Goal: Task Accomplishment & Management: Manage account settings

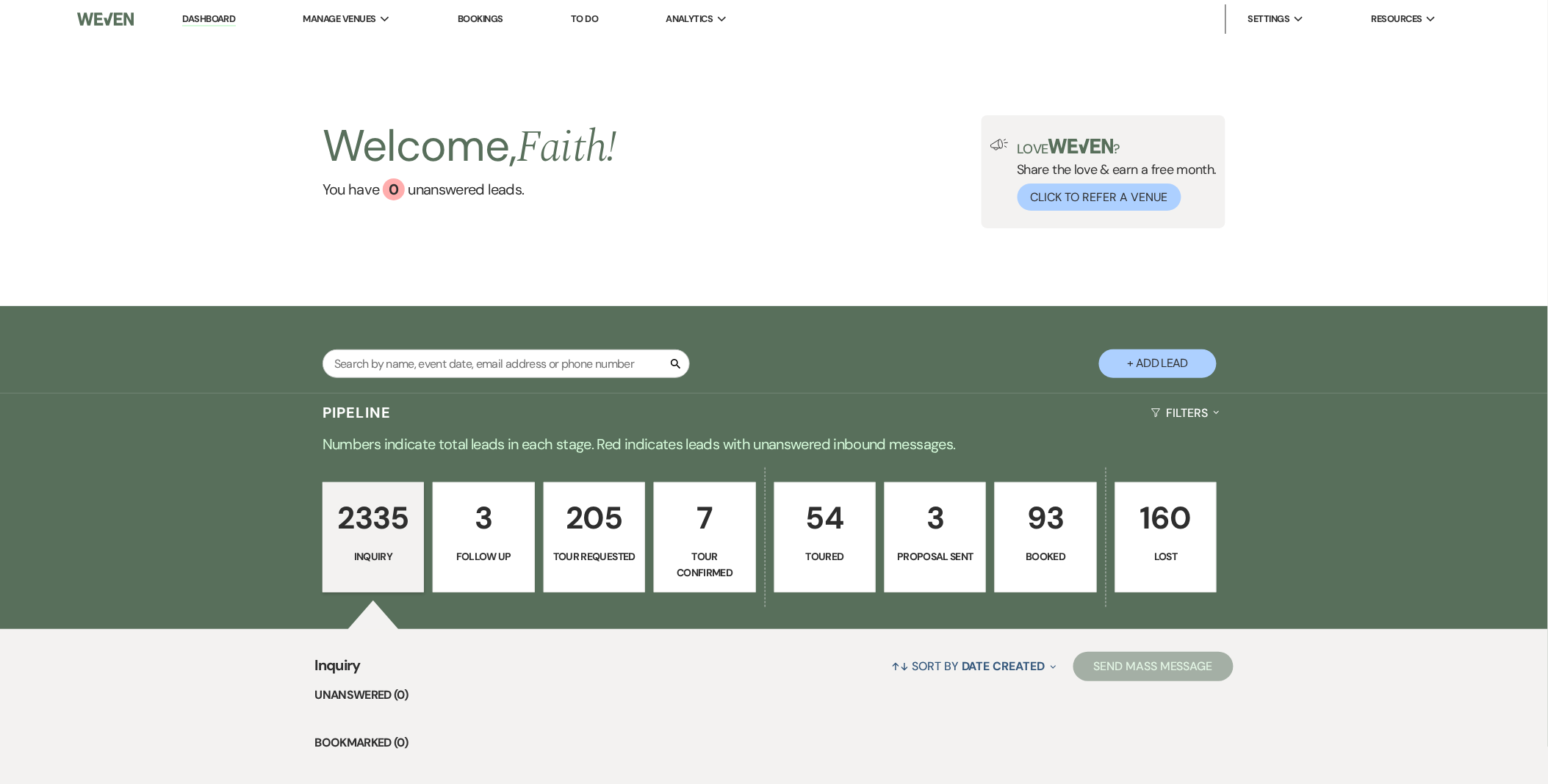
click at [1040, 553] on p "Booked" at bounding box center [1046, 557] width 83 height 16
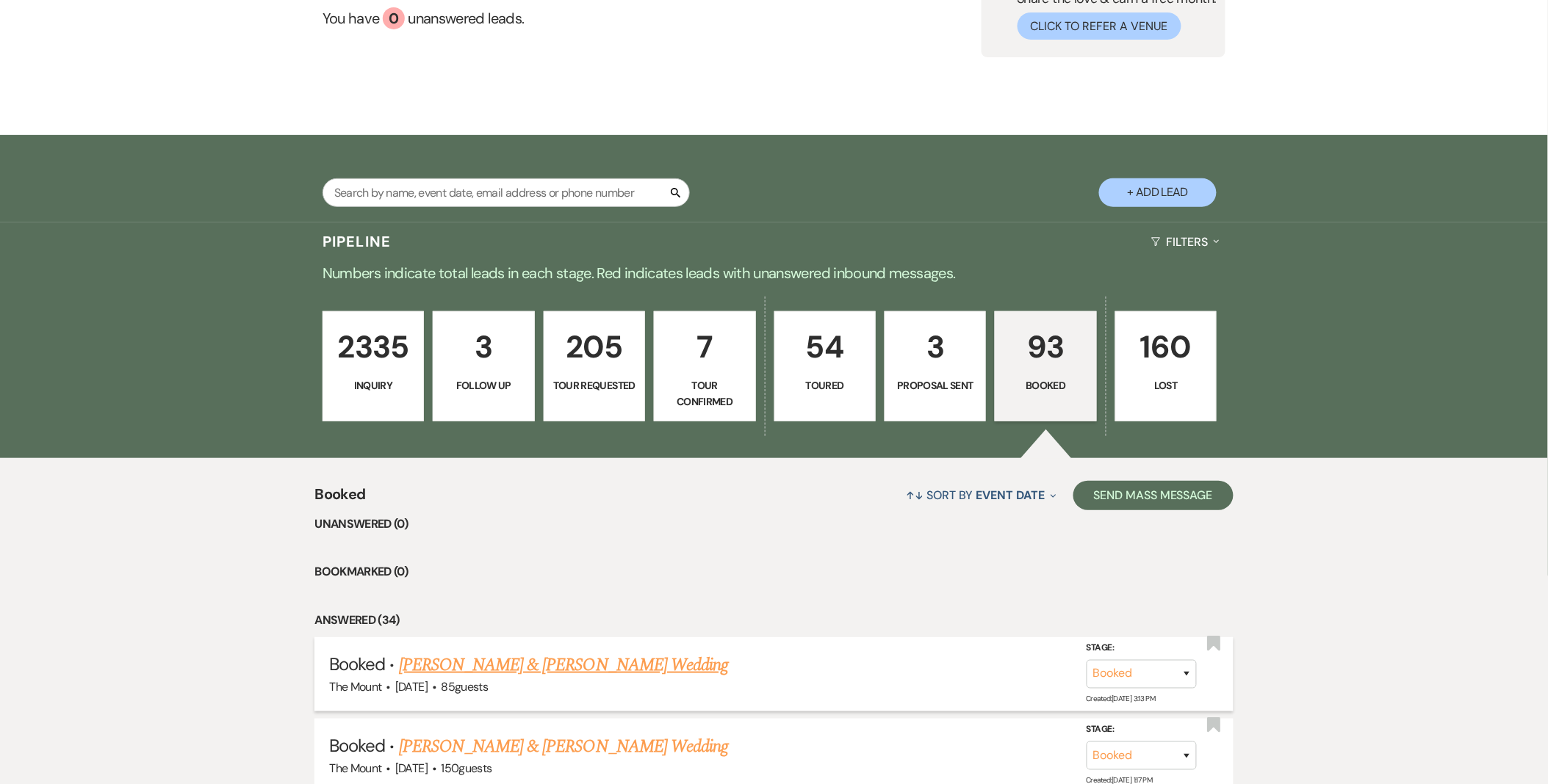
scroll to position [408, 0]
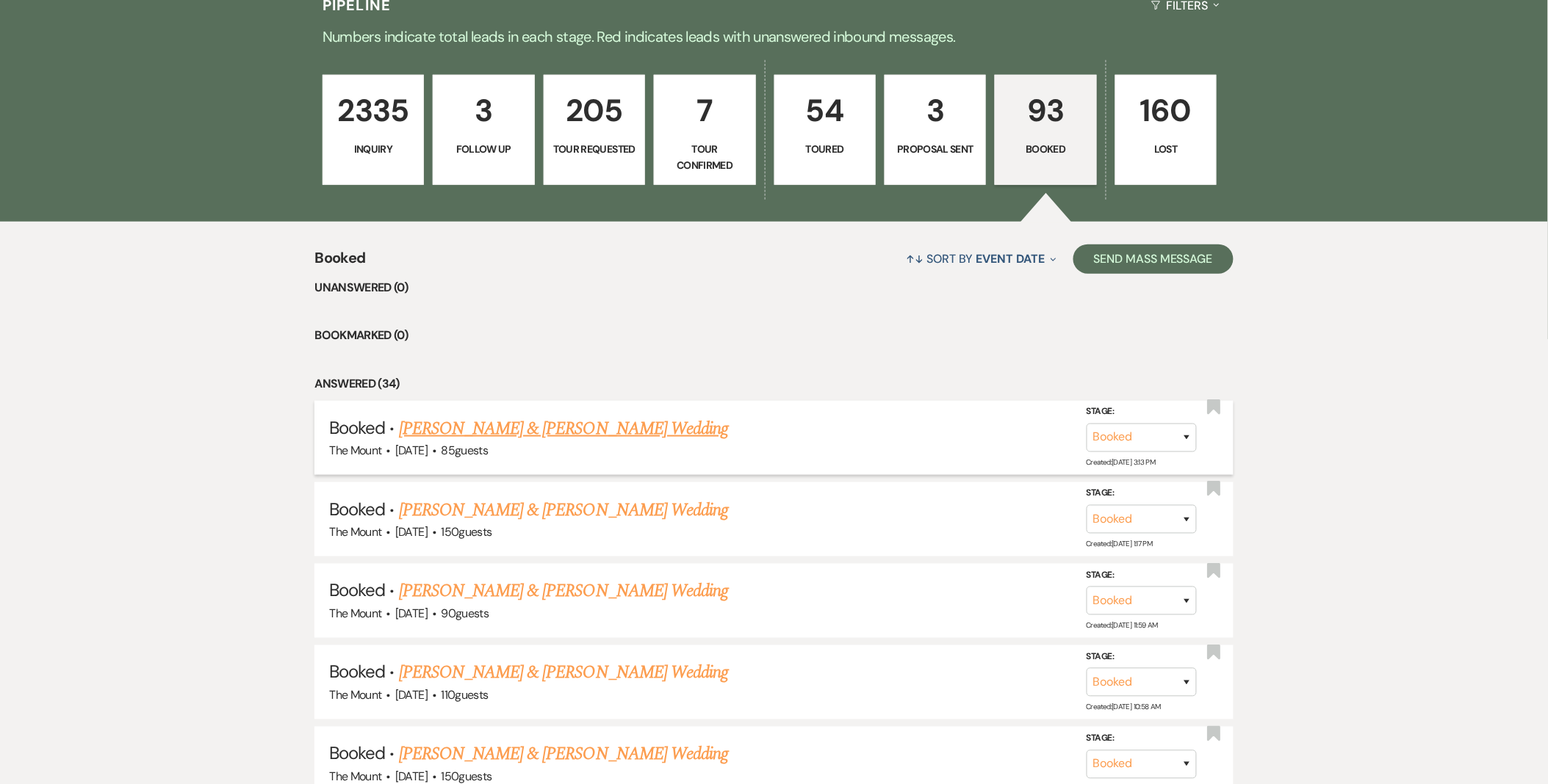
click at [647, 434] on link "[PERSON_NAME] & [PERSON_NAME] Wedding" at bounding box center [563, 429] width 329 height 27
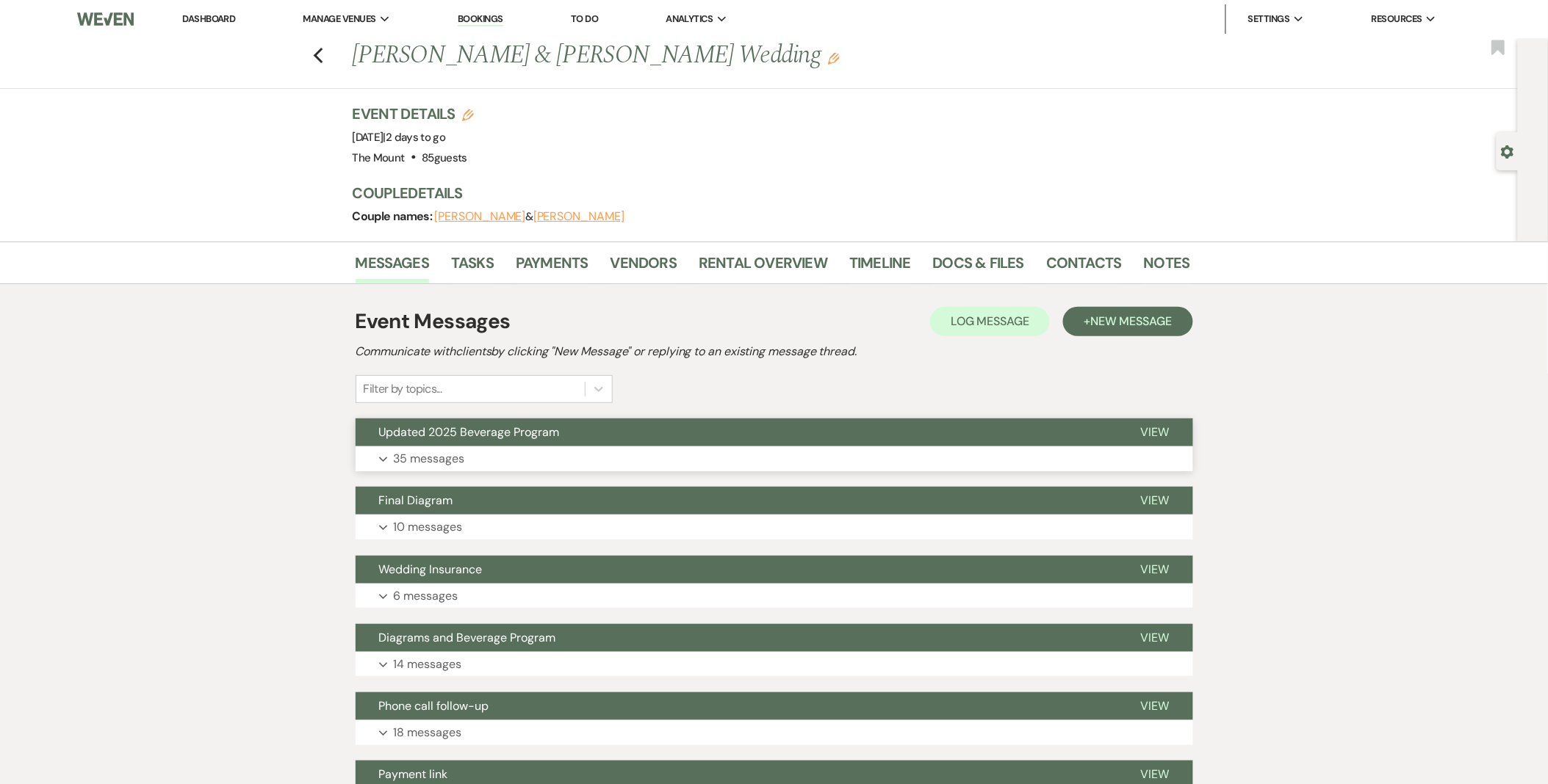
click at [620, 453] on button "Expand 35 messages" at bounding box center [774, 459] width 838 height 25
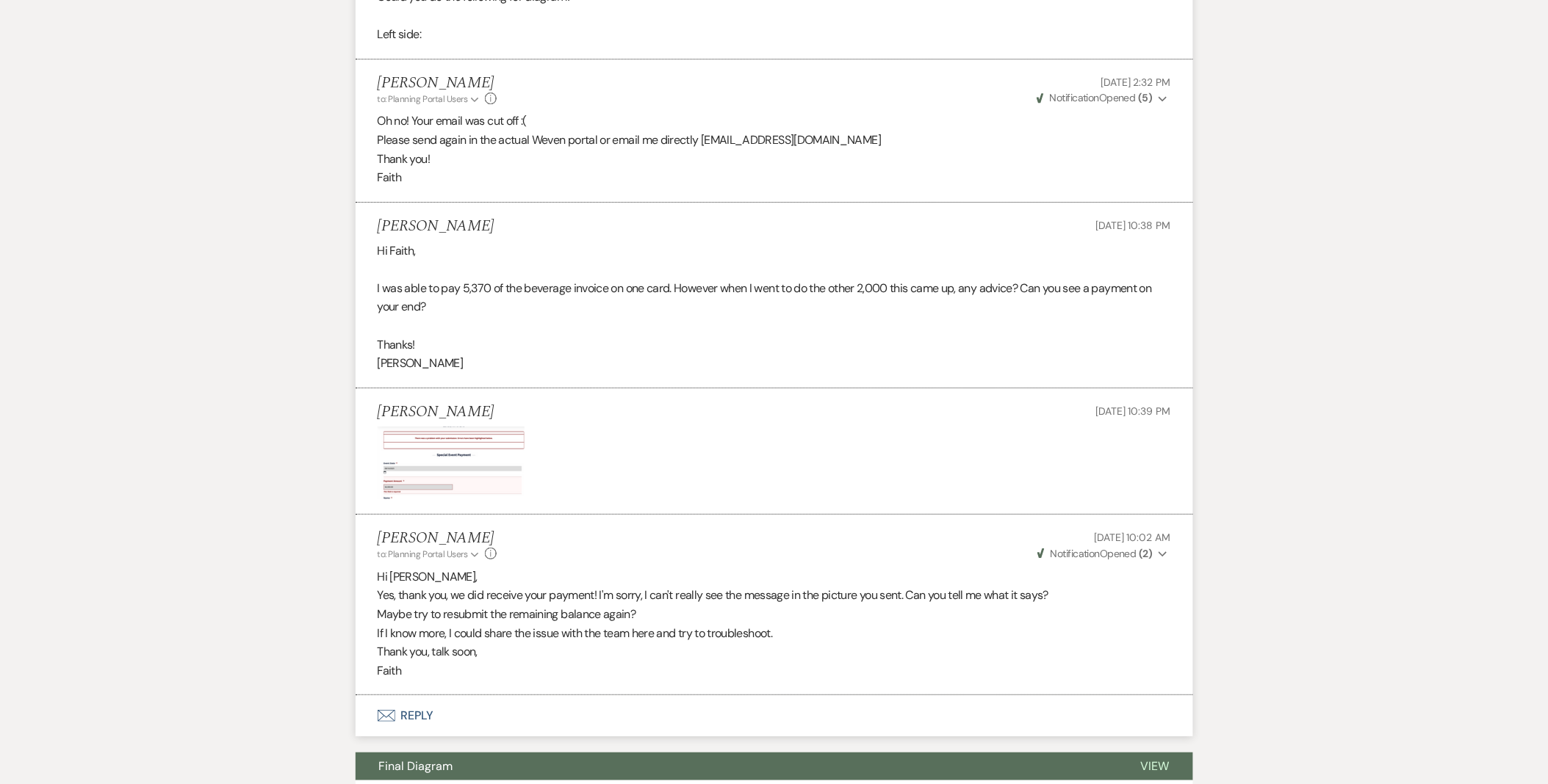
scroll to position [7936, 0]
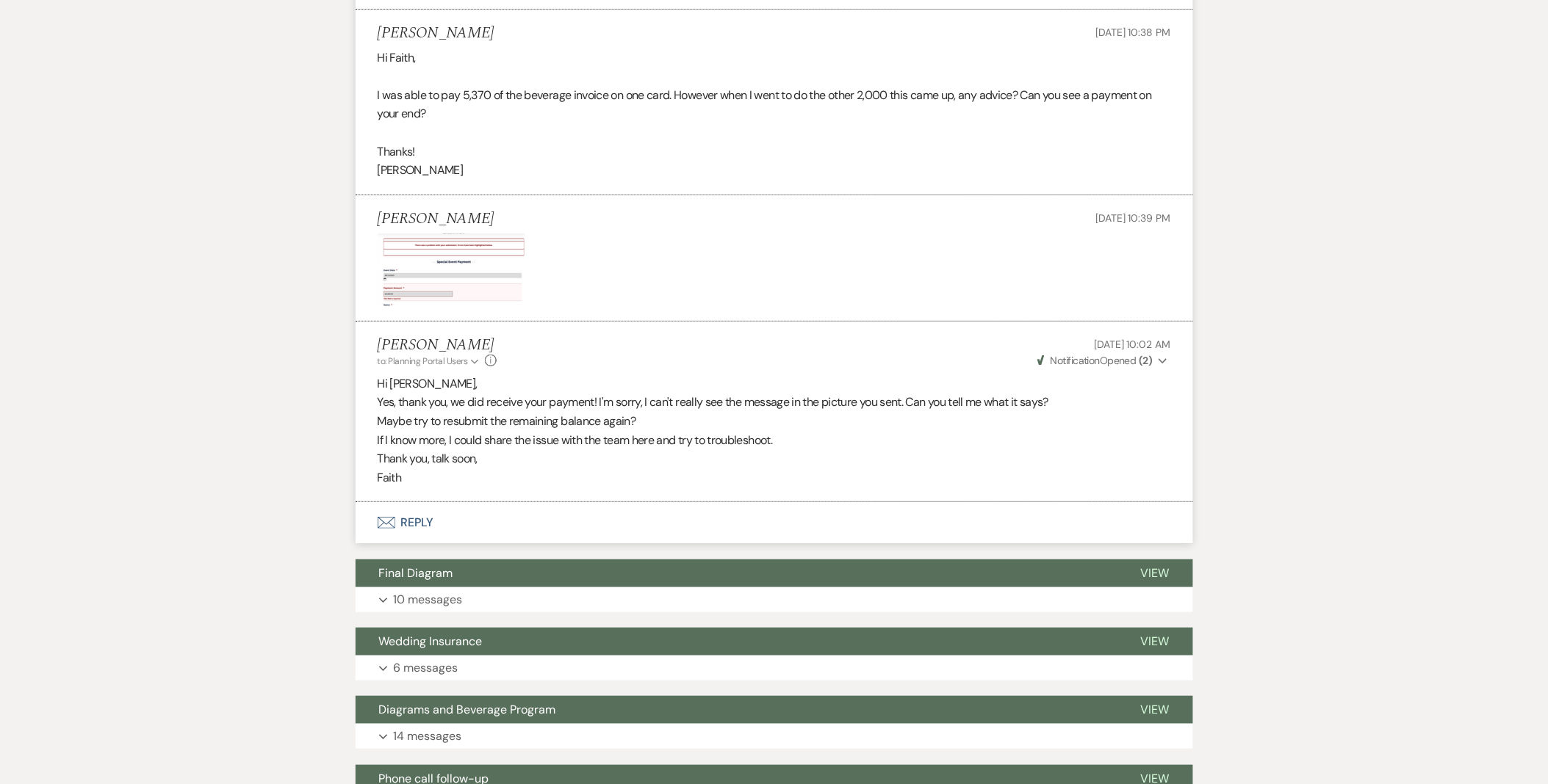
click at [426, 532] on button "Envelope Reply" at bounding box center [774, 523] width 838 height 41
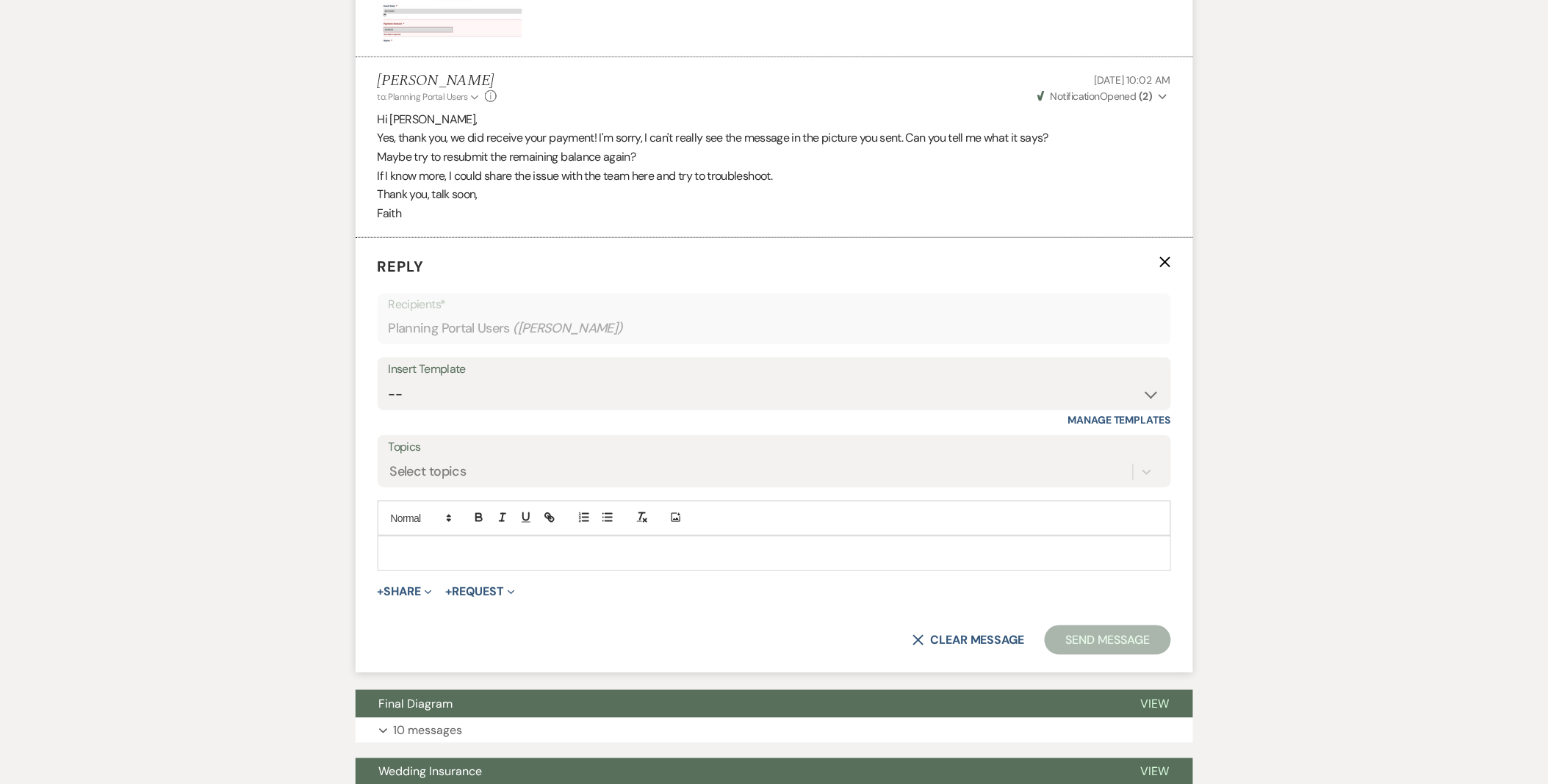
scroll to position [8202, 0]
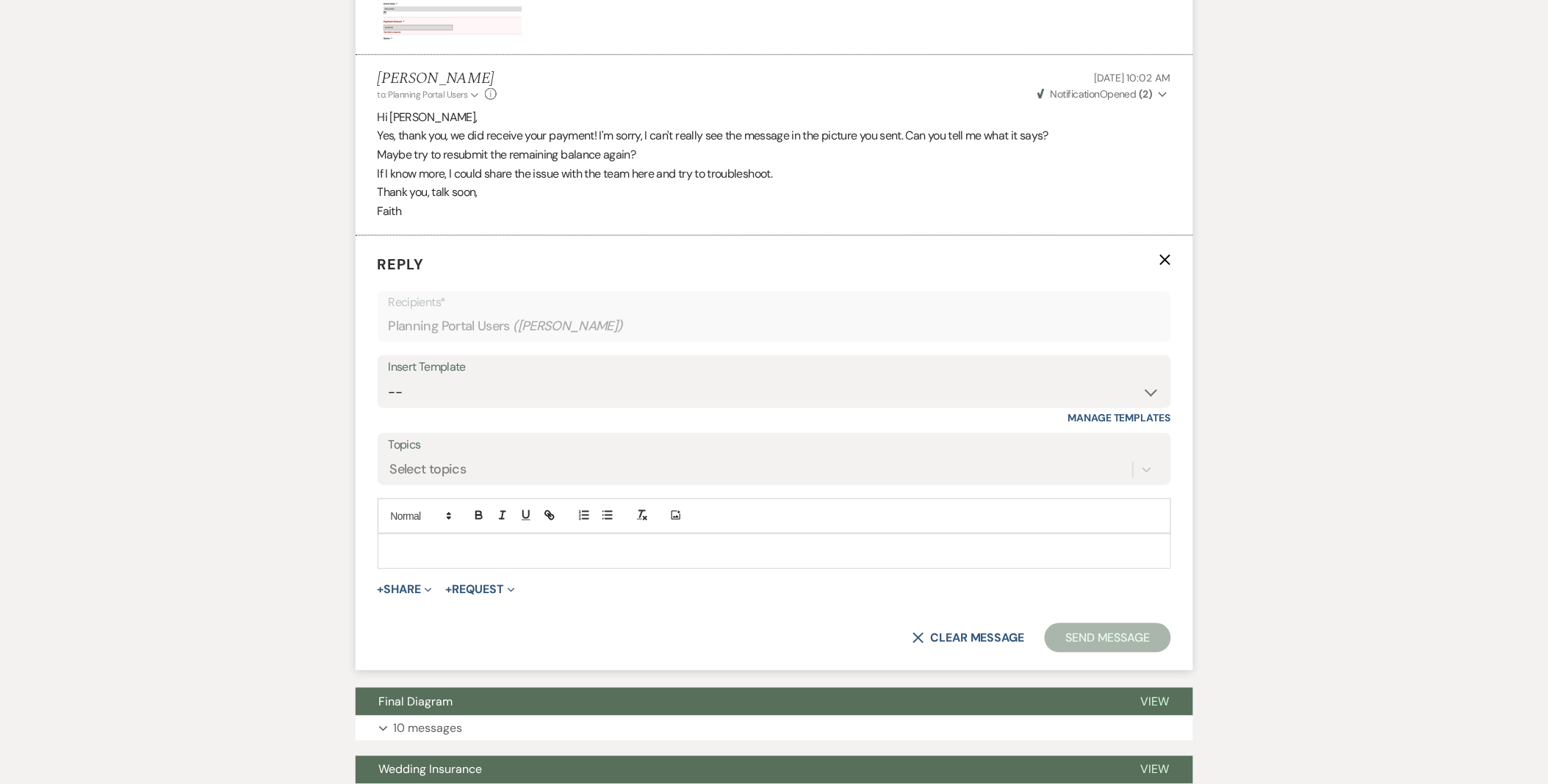
click at [460, 549] on p at bounding box center [774, 552] width 770 height 16
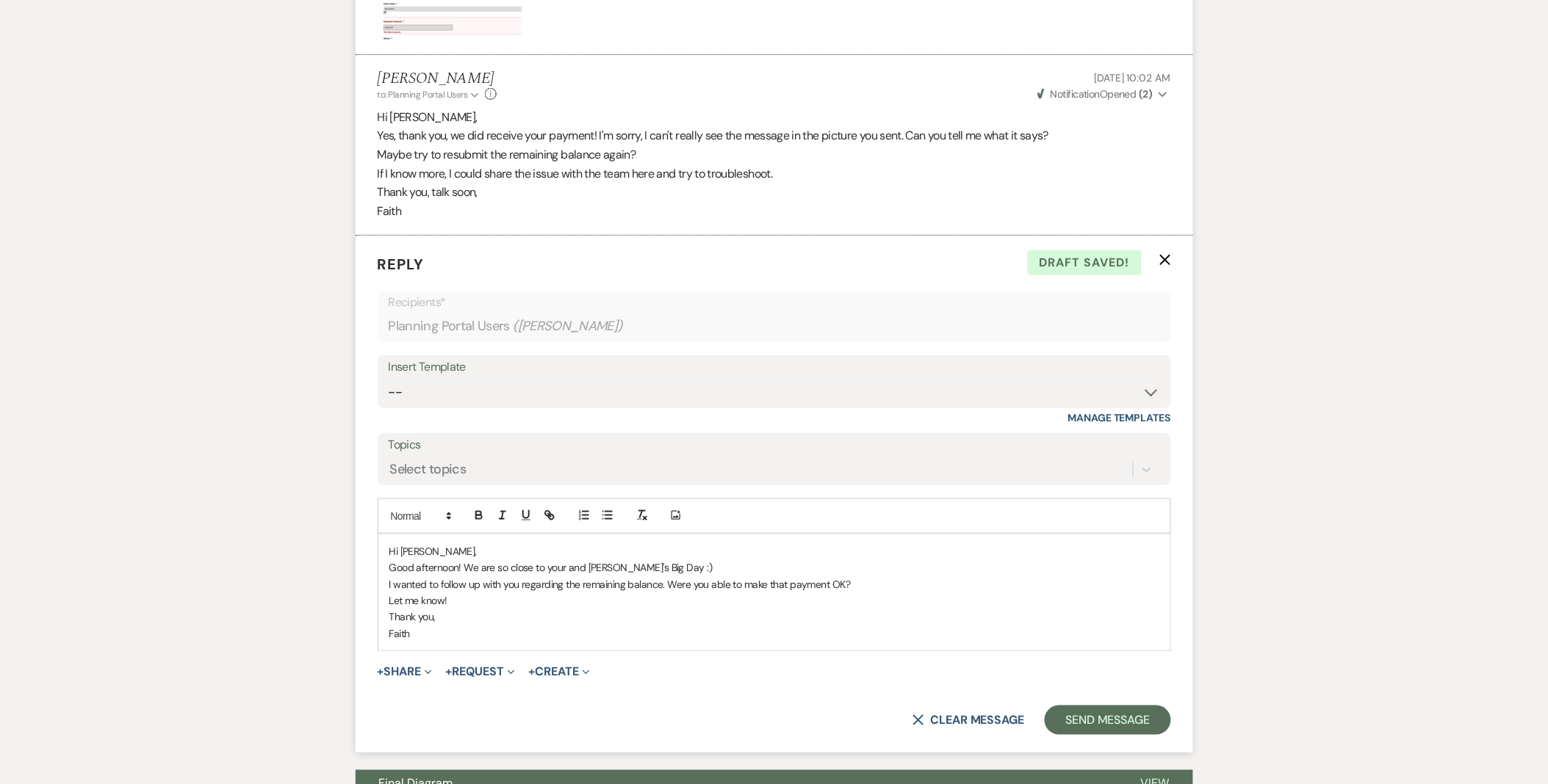
click at [639, 571] on p "Good afternoon! We are so close to your and [PERSON_NAME]'s Big Day :)" at bounding box center [774, 567] width 770 height 16
click at [1110, 729] on button "Send Message" at bounding box center [1108, 720] width 126 height 29
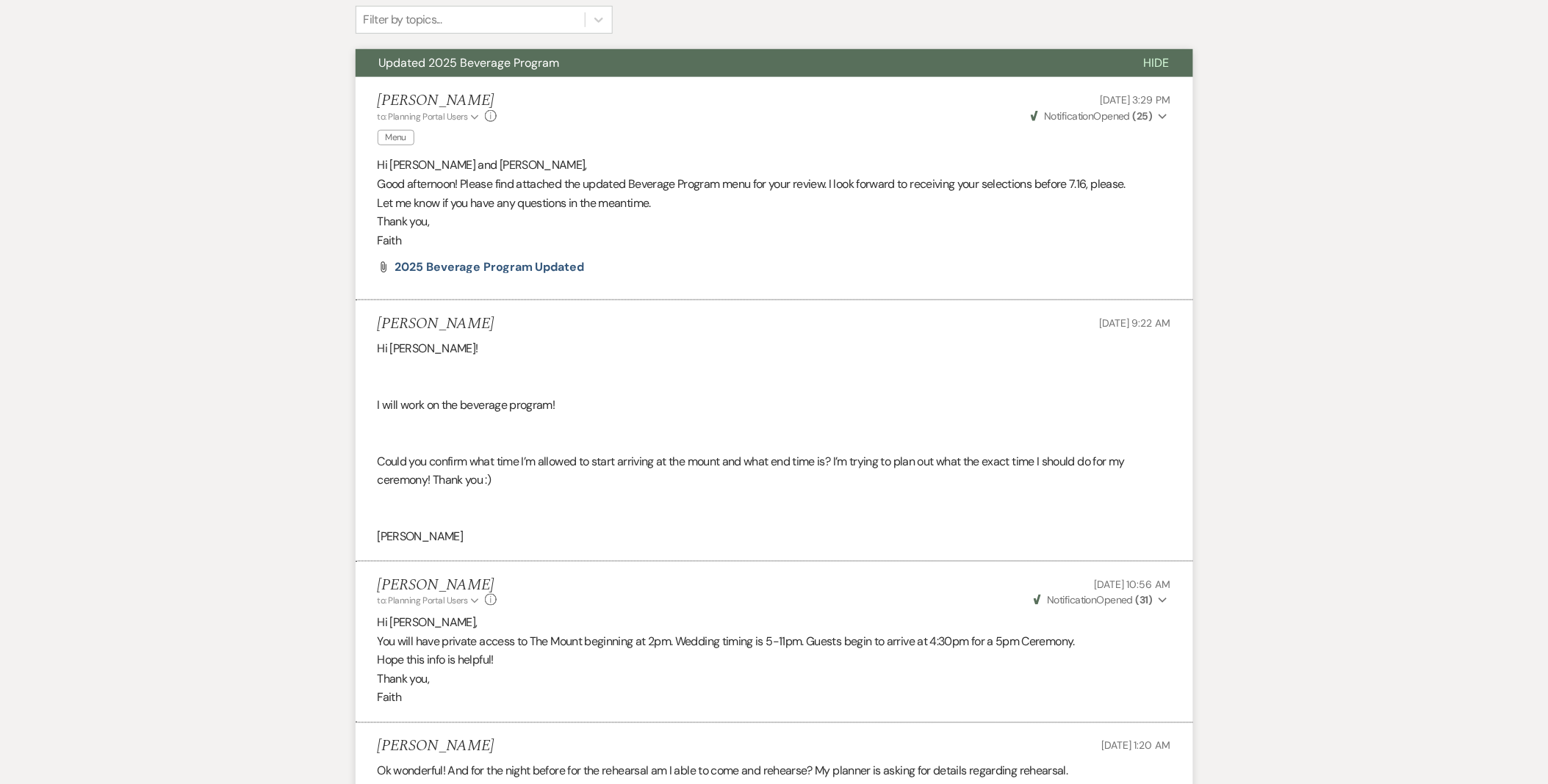
scroll to position [0, 0]
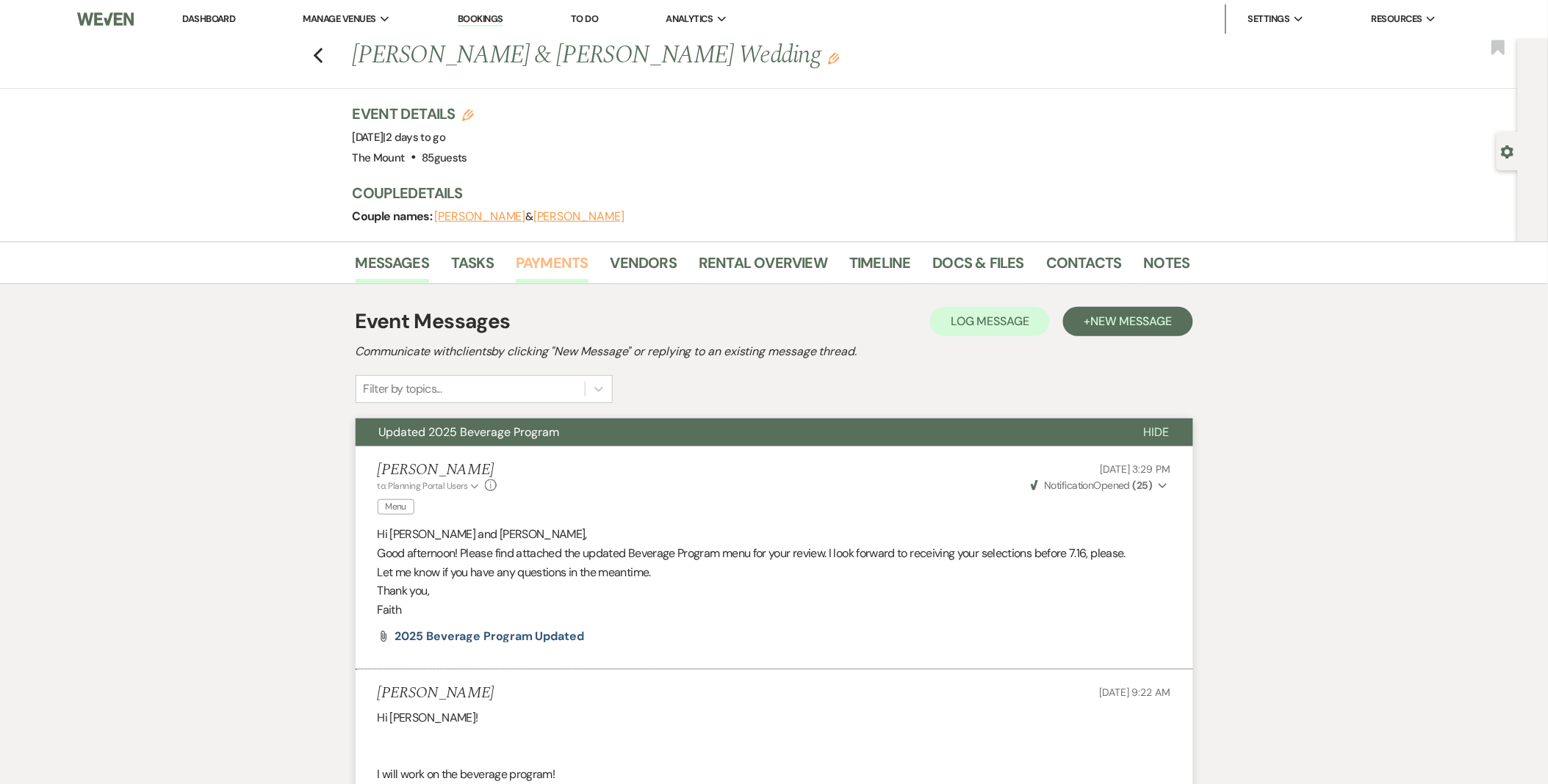
click at [526, 279] on link "Payments" at bounding box center [552, 268] width 72 height 33
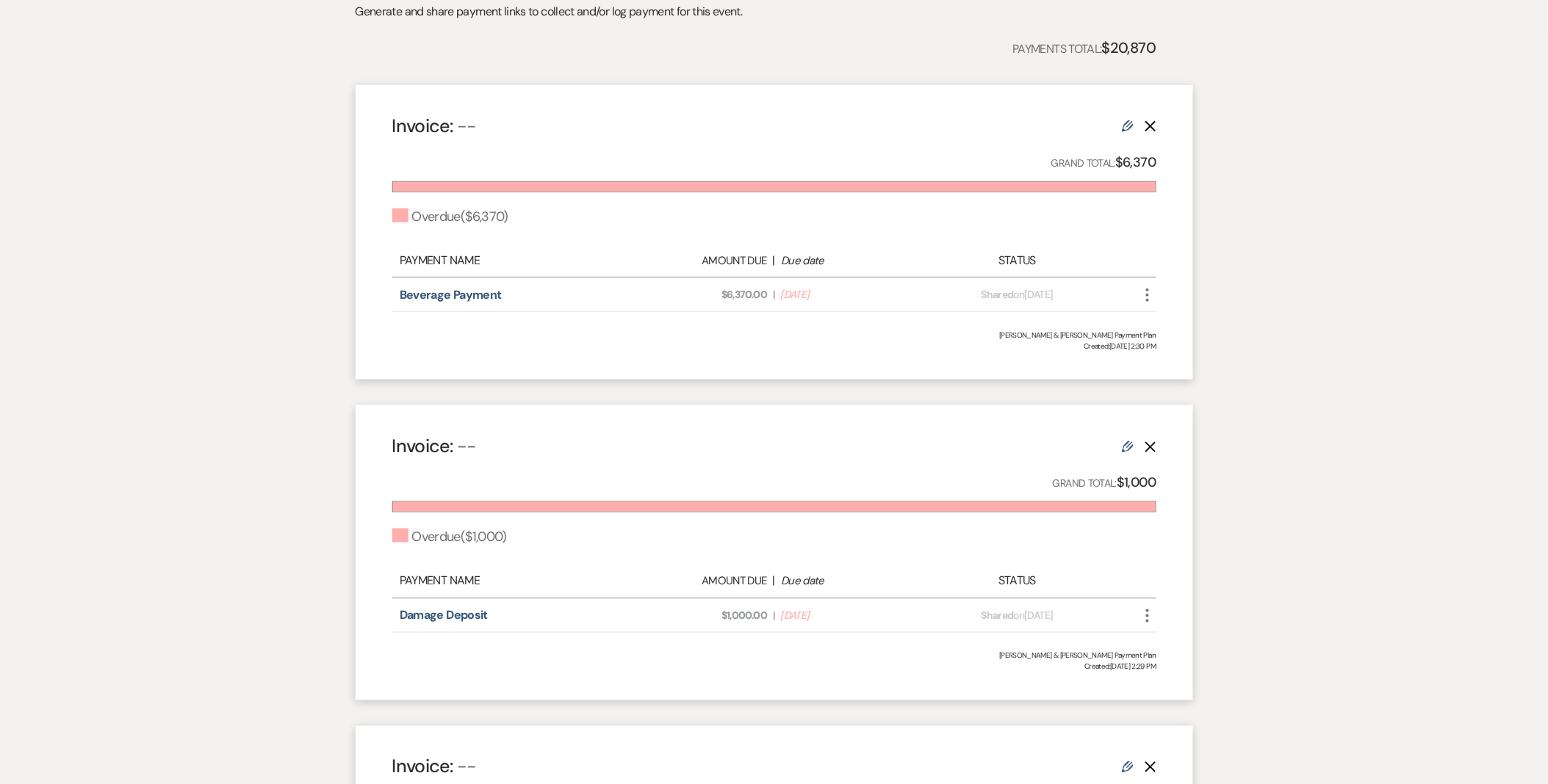
scroll to position [163, 0]
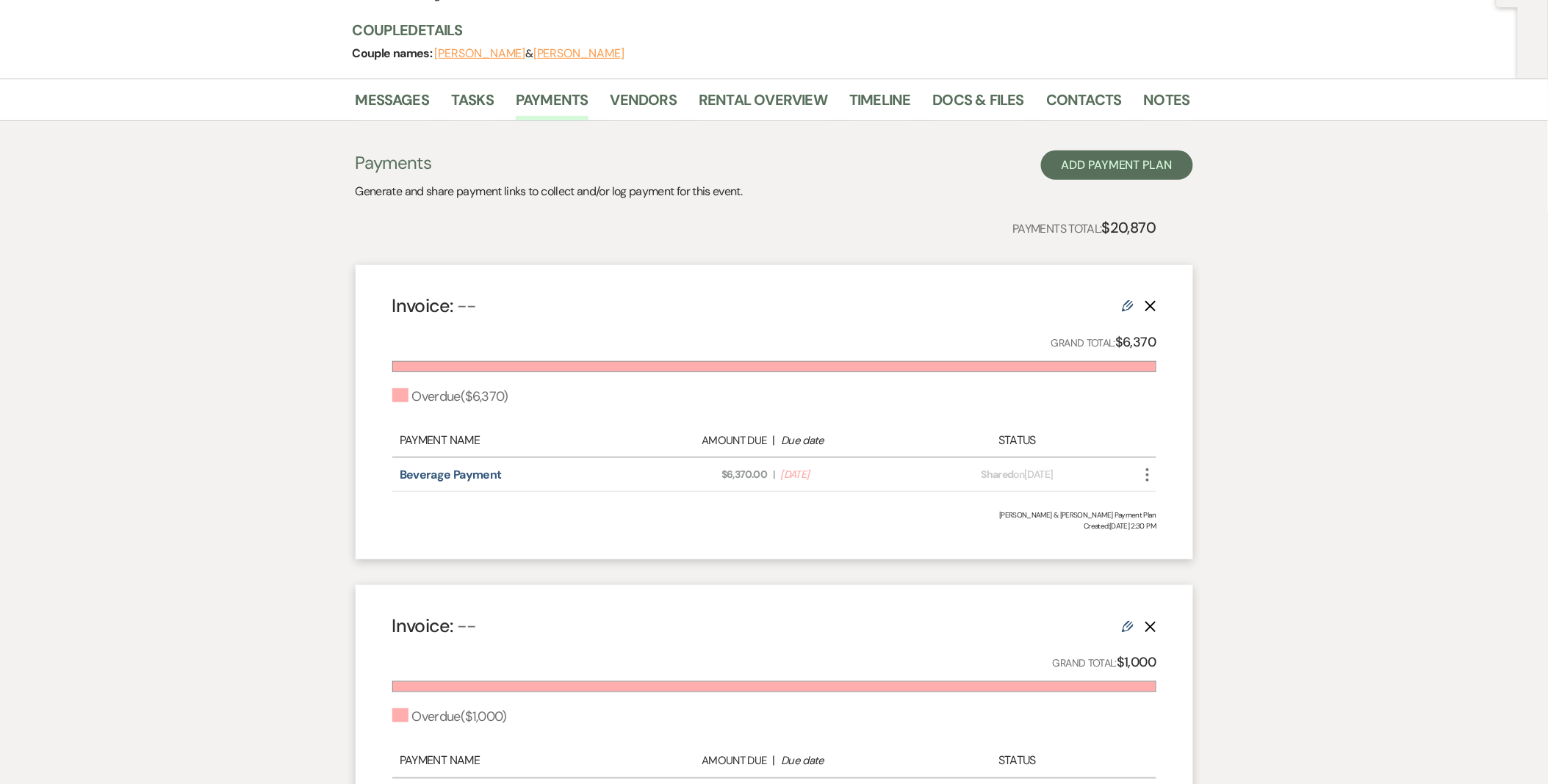
click at [1126, 307] on icon "Edit" at bounding box center [1128, 306] width 12 height 12
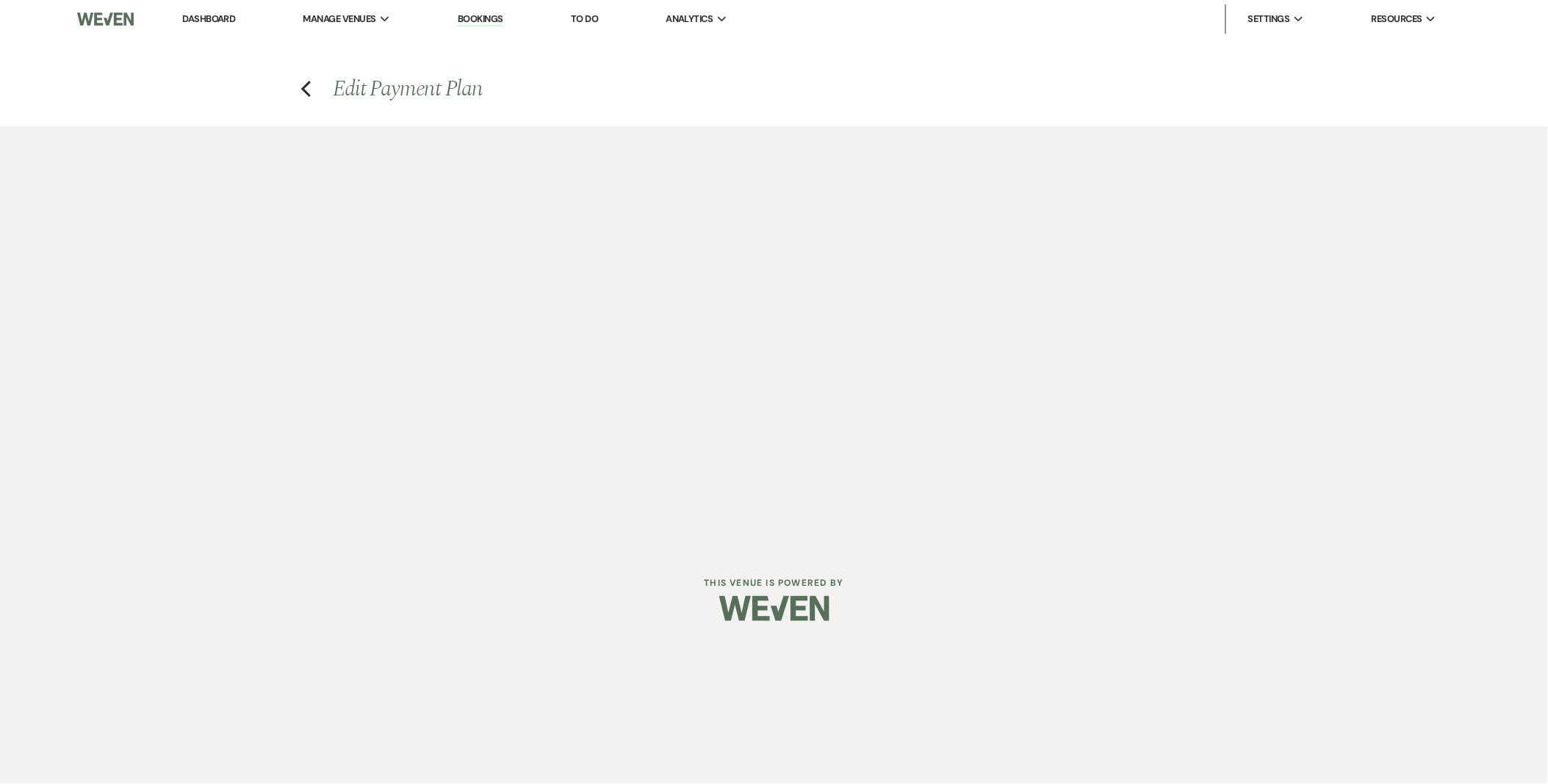
select select "2"
select select "percentage"
select select "true"
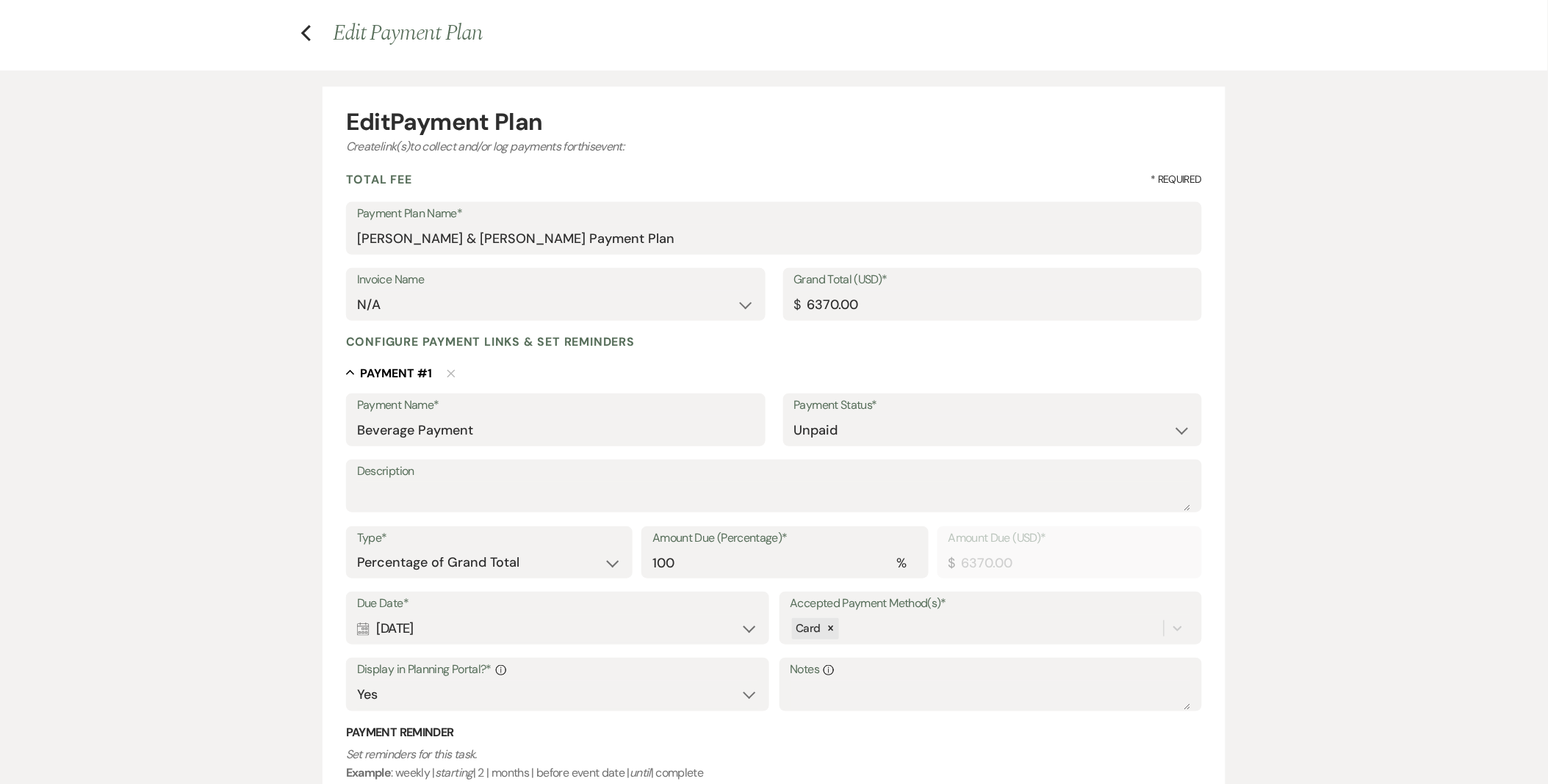
scroll to position [82, 0]
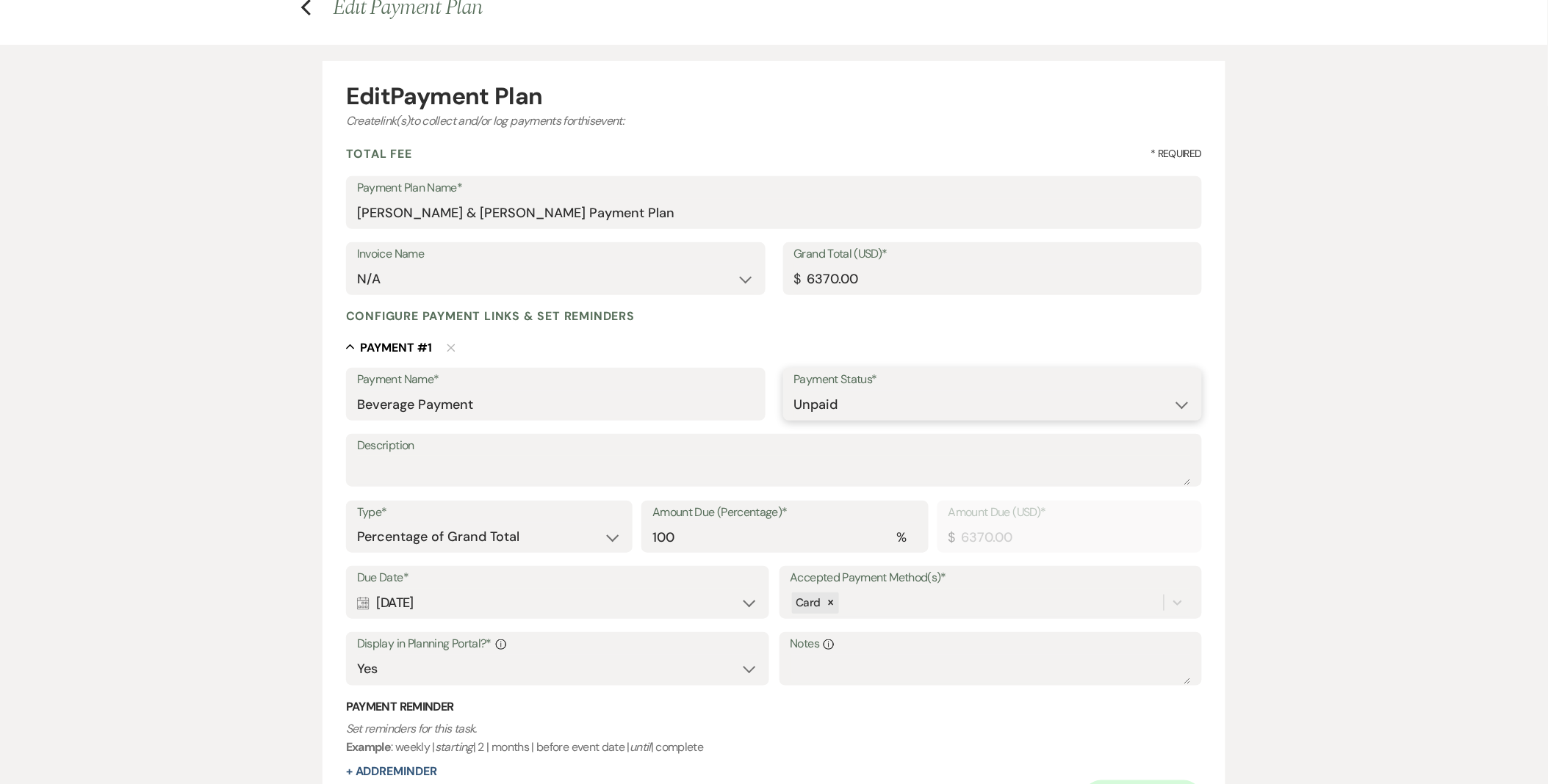
click at [832, 400] on select "Paid Unpaid" at bounding box center [994, 404] width 398 height 28
click at [795, 391] on select "Paid Unpaid" at bounding box center [994, 404] width 398 height 28
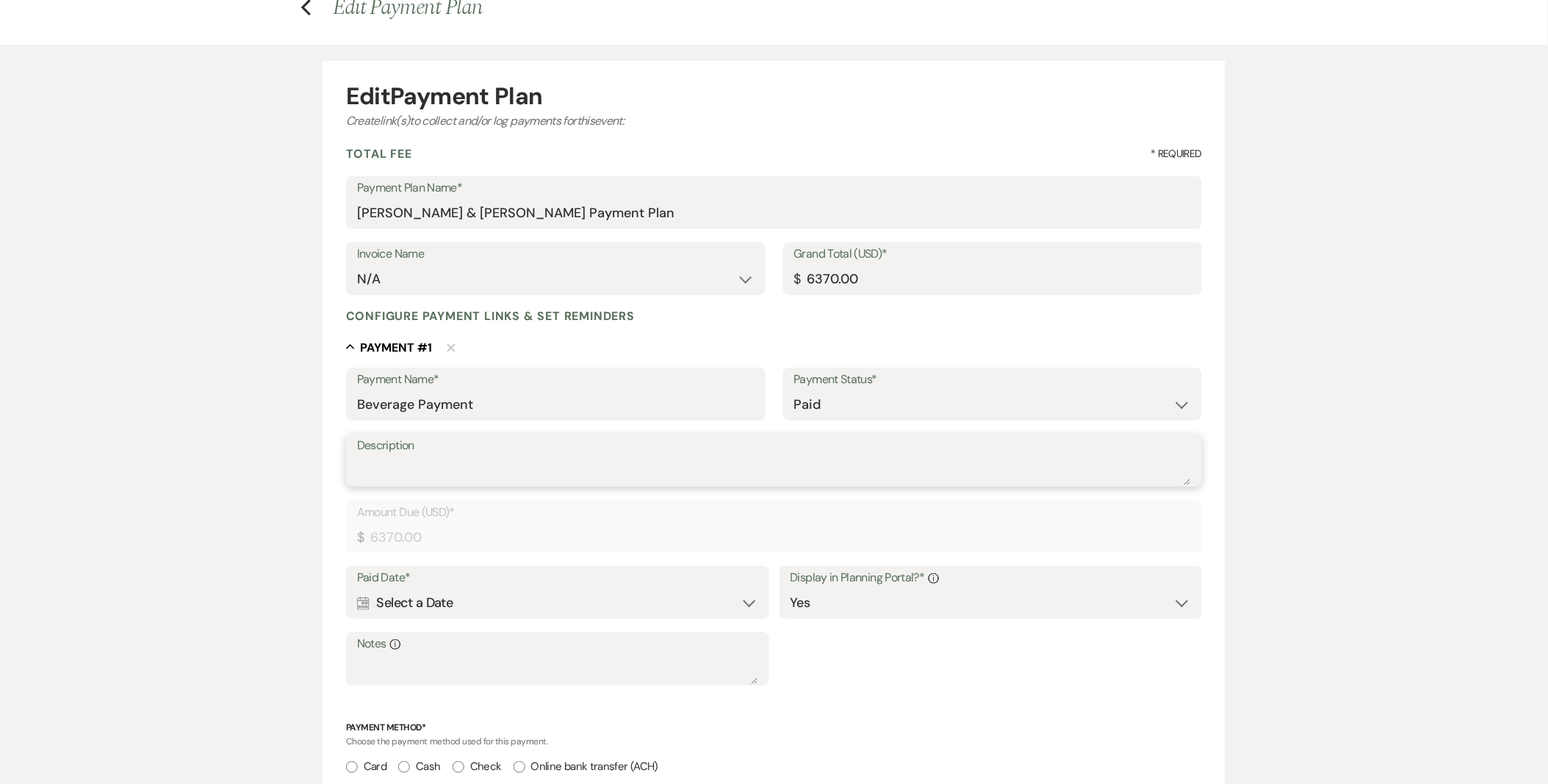
click at [847, 481] on textarea "Description" at bounding box center [774, 471] width 834 height 29
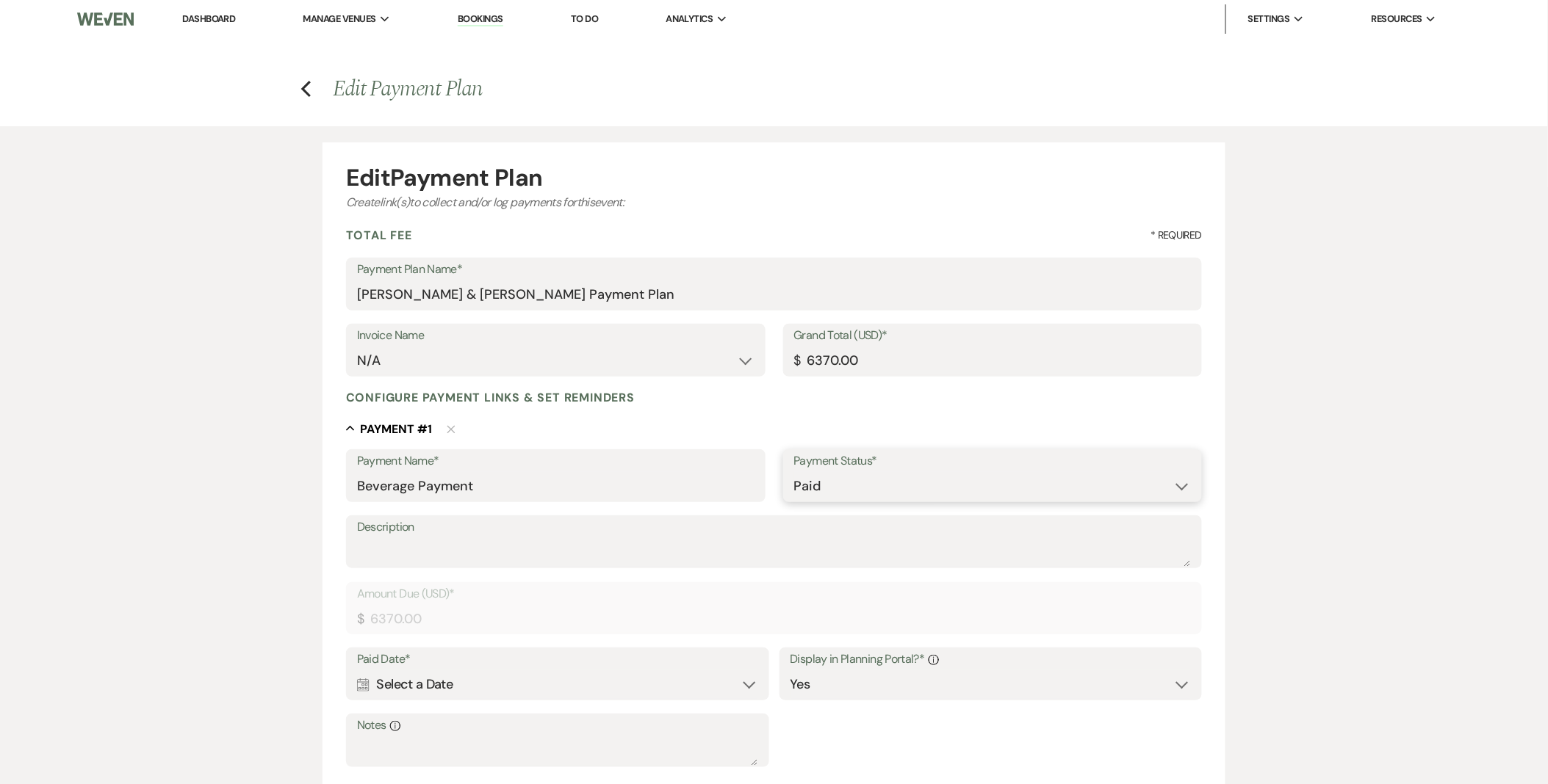
click at [846, 483] on select "Paid Unpaid" at bounding box center [994, 486] width 398 height 28
select select "2"
click at [795, 472] on select "Paid Unpaid" at bounding box center [994, 486] width 398 height 28
select select "flat"
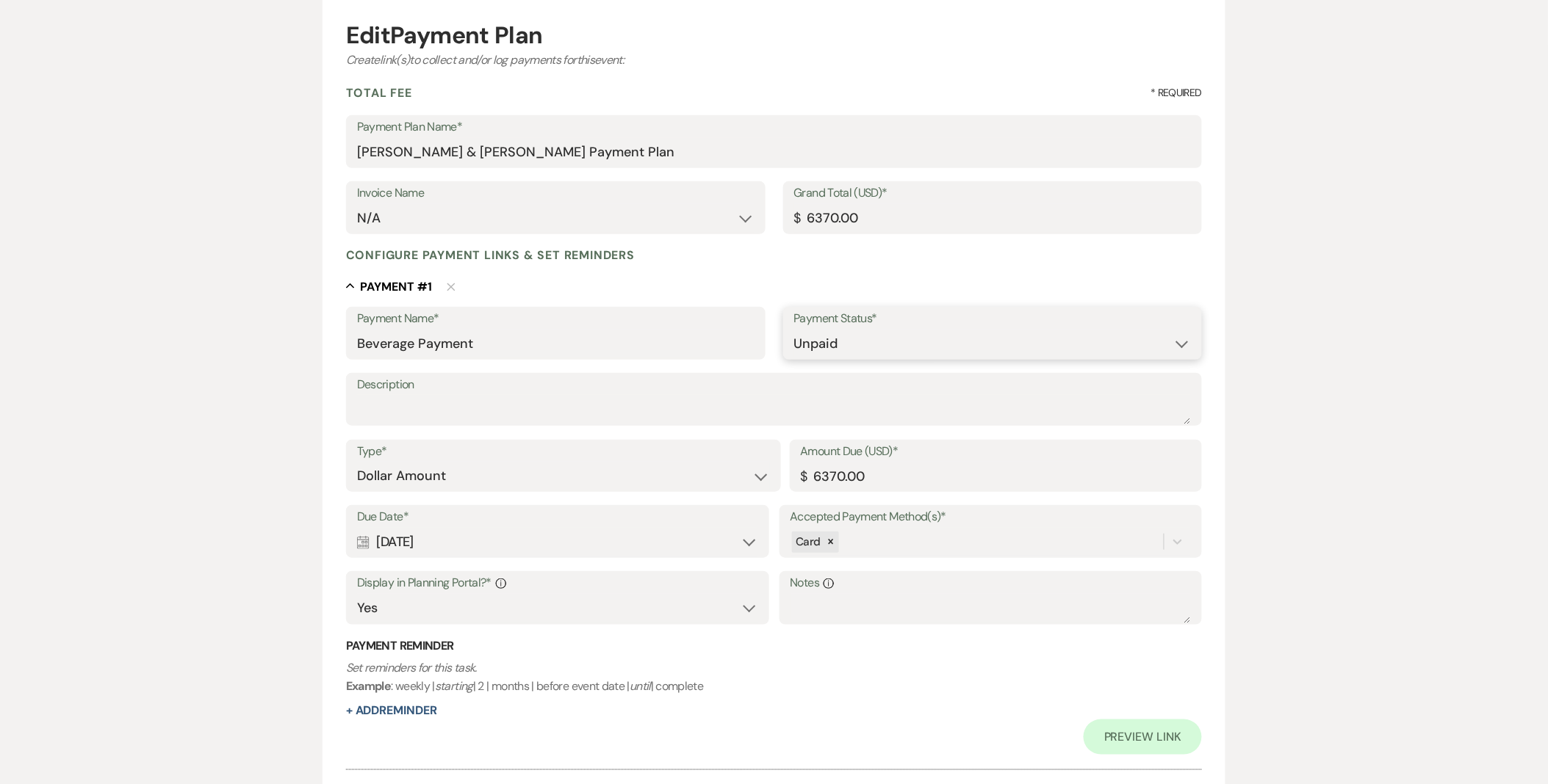
scroll to position [142, 0]
click at [895, 476] on input "6370.00" at bounding box center [996, 477] width 391 height 28
drag, startPoint x: 814, startPoint y: 482, endPoint x: 887, endPoint y: 485, distance: 73.1
click at [887, 485] on input "6370.00" at bounding box center [996, 477] width 391 height 28
type input "1000.00"
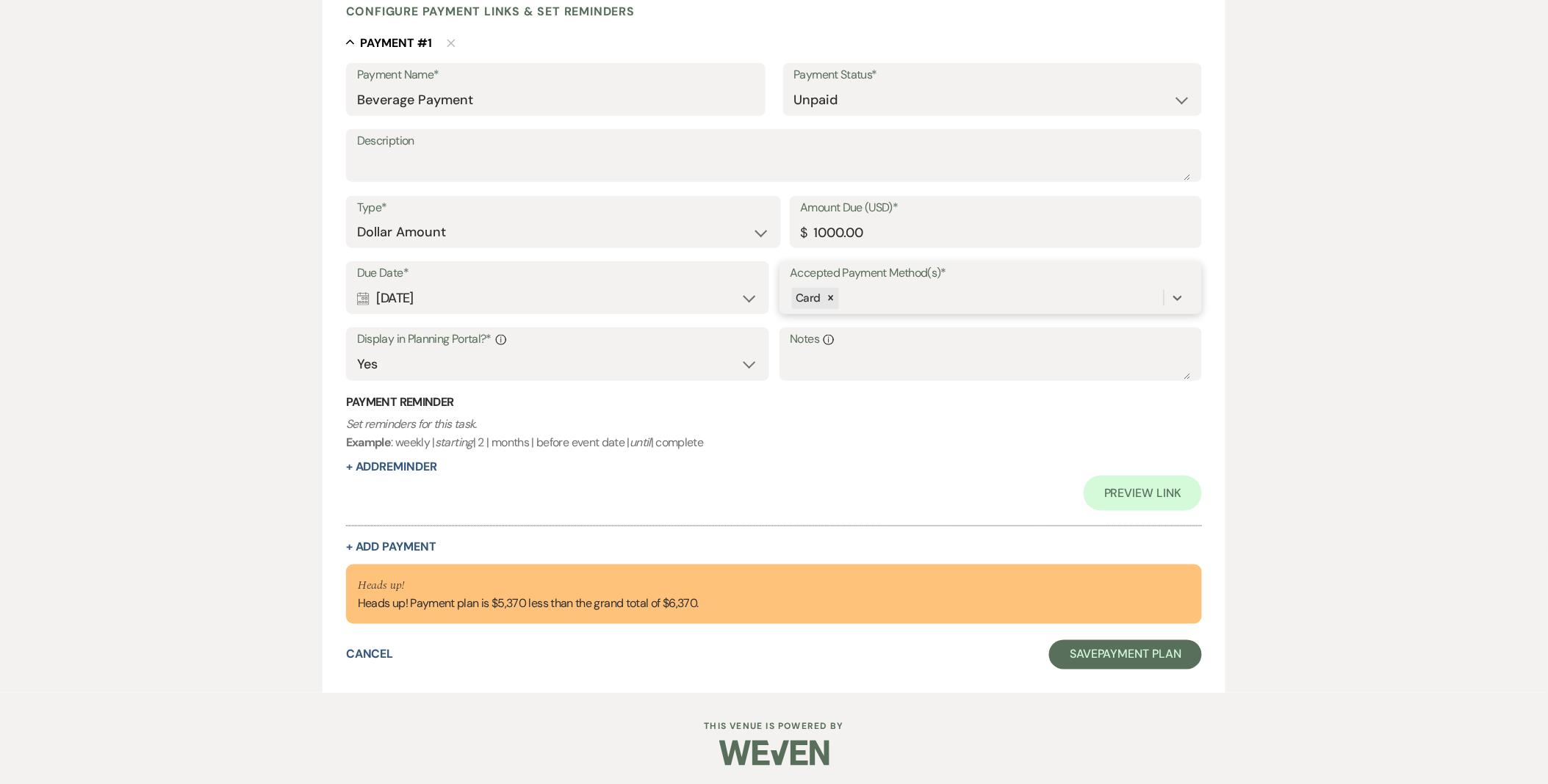
scroll to position [388, 0]
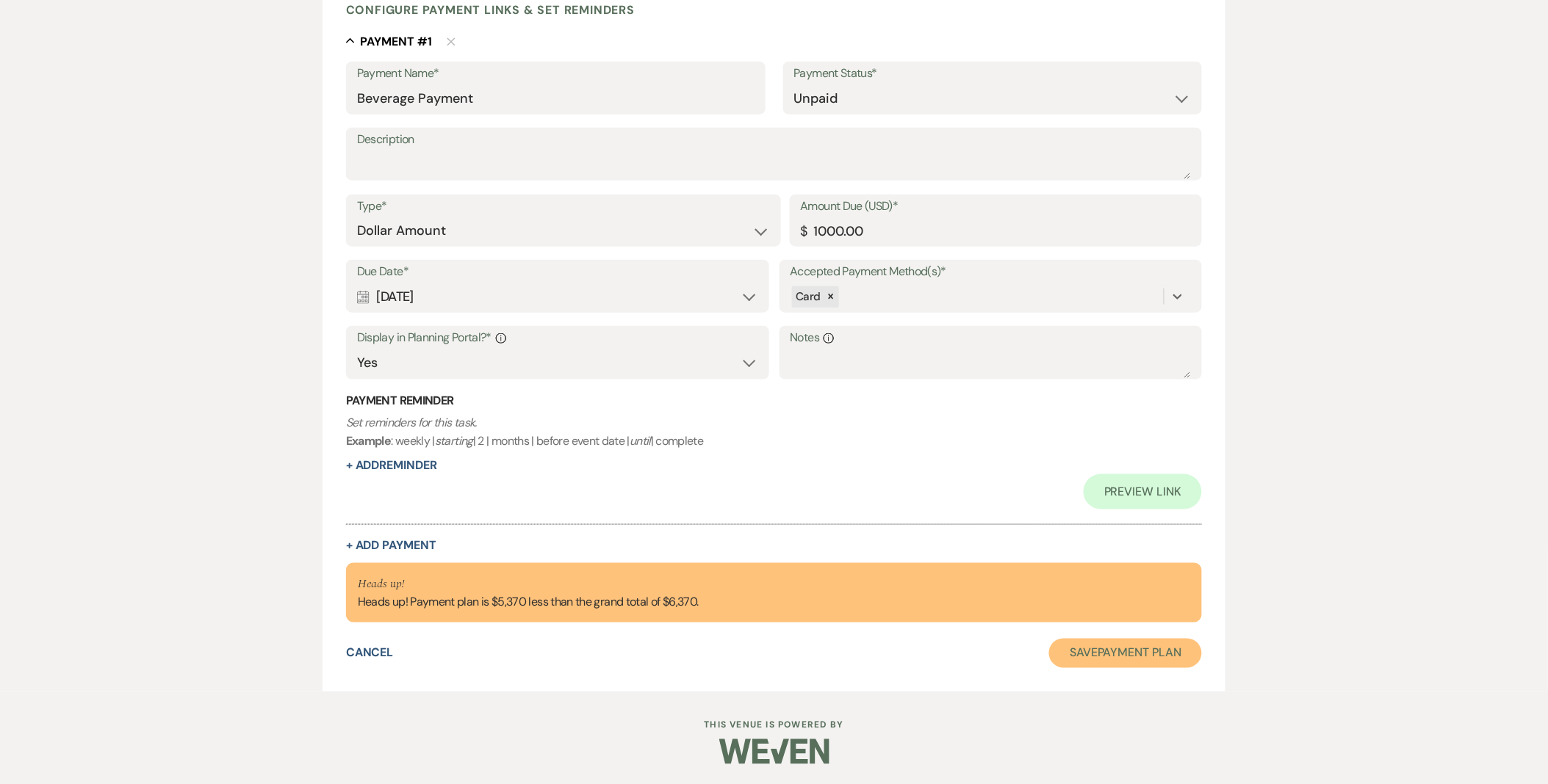
click at [1079, 665] on button "Save Payment Plan" at bounding box center [1126, 653] width 153 height 29
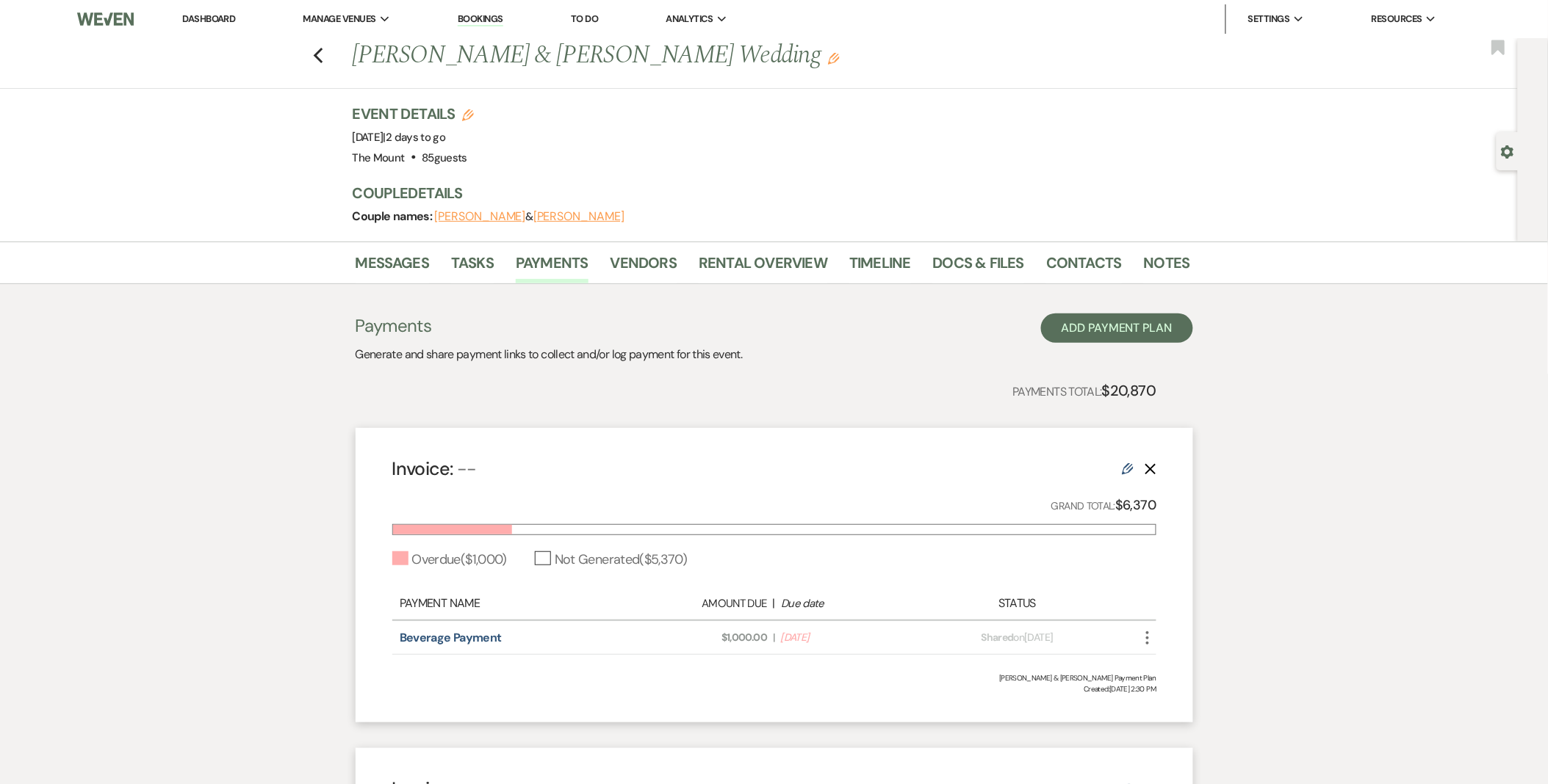
click at [393, 248] on li "Messages" at bounding box center [404, 265] width 96 height 35
click at [404, 260] on link "Messages" at bounding box center [393, 268] width 74 height 33
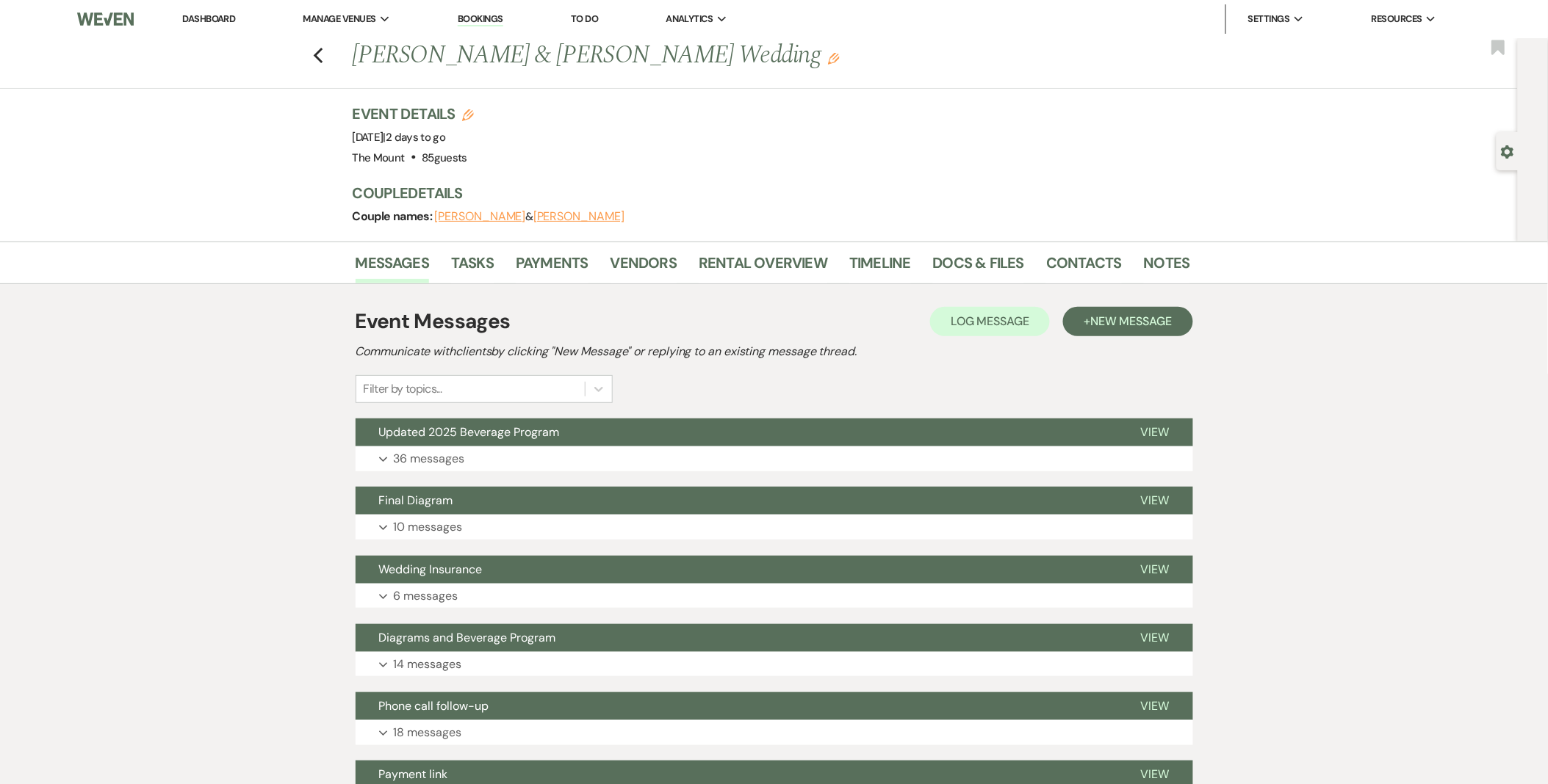
click at [912, 238] on div "Event Details Edit Event Date: [DATE] | 2 days to go Venue: The Mount . 85 gues…" at bounding box center [771, 172] width 838 height 138
click at [890, 264] on link "Timeline" at bounding box center [881, 268] width 62 height 33
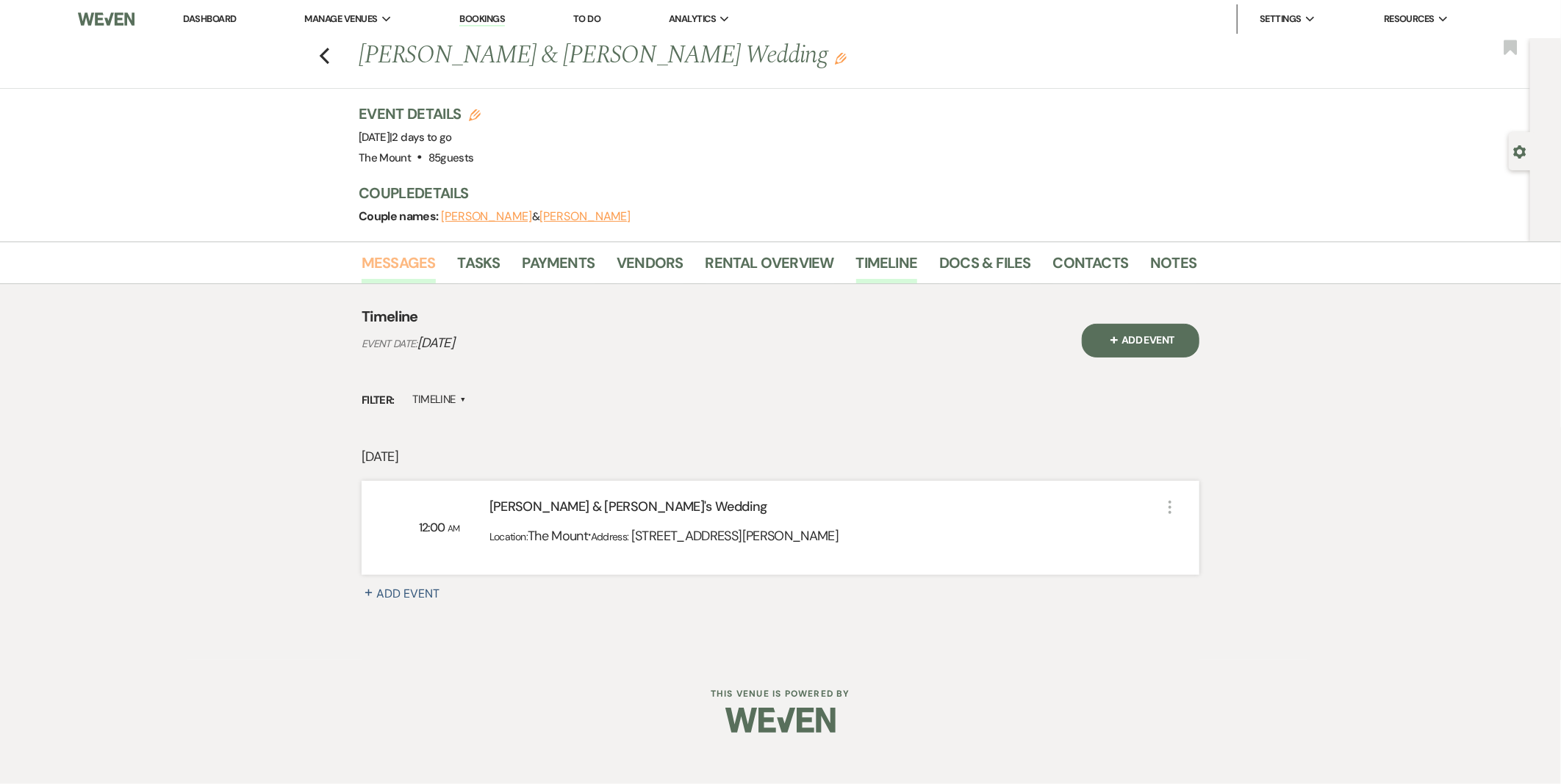
click at [388, 269] on link "Messages" at bounding box center [399, 268] width 74 height 33
